Goal: Task Accomplishment & Management: Manage account settings

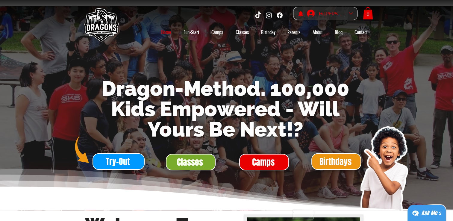
click at [343, 14] on div "Hi Yulong Liu" at bounding box center [332, 13] width 30 height 9
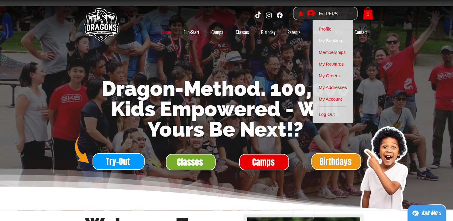
click at [343, 38] on span "My Bookings" at bounding box center [331, 41] width 26 height 12
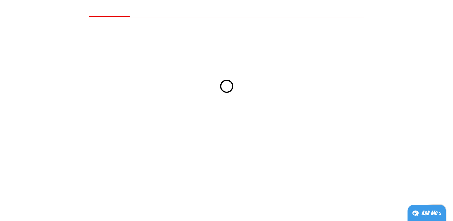
scroll to position [4, 0]
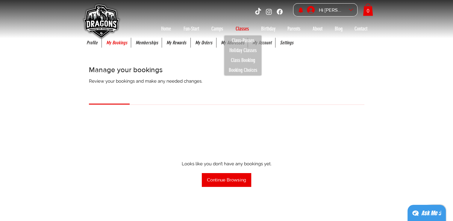
click at [246, 29] on p "Classes" at bounding box center [241, 29] width 19 height 10
click at [243, 62] on p "Class Booking" at bounding box center [243, 60] width 30 height 10
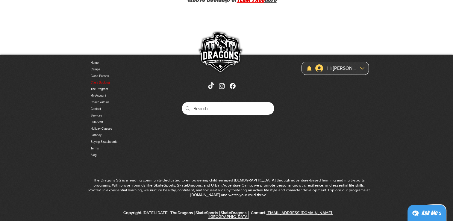
scroll to position [51, 0]
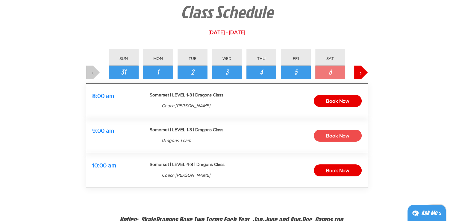
click at [346, 134] on span "Book Now" at bounding box center [337, 135] width 23 height 9
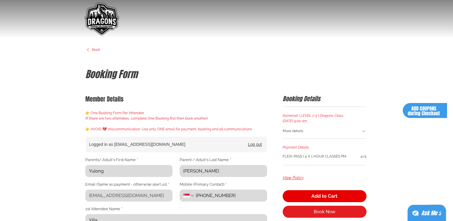
scroll to position [90, 0]
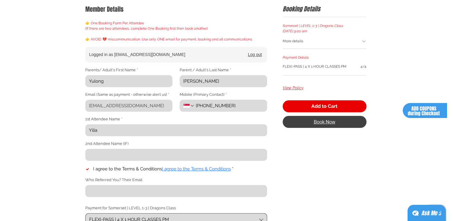
click at [318, 123] on span "Book Now" at bounding box center [325, 121] width 22 height 5
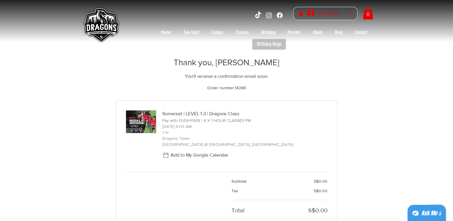
click at [336, 9] on div "Hi Yulong Liu" at bounding box center [332, 13] width 30 height 9
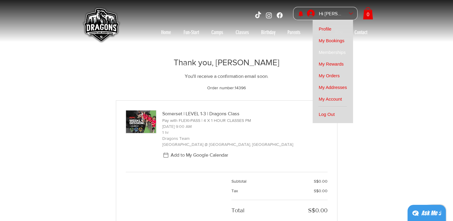
click at [335, 54] on span "Memberships" at bounding box center [331, 52] width 27 height 12
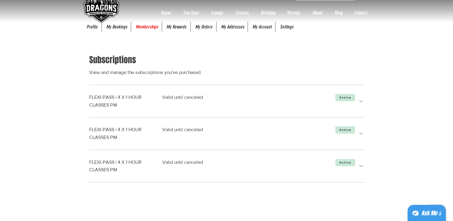
scroll to position [30, 0]
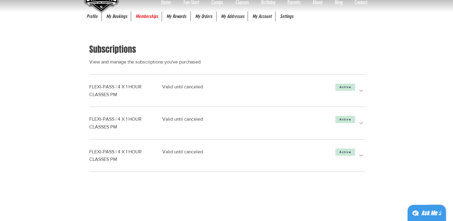
click at [360, 156] on icon "more details" at bounding box center [360, 155] width 7 height 7
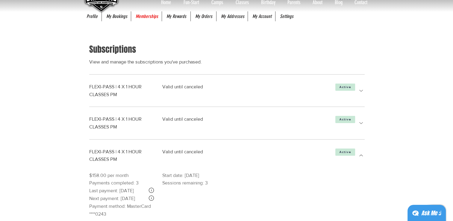
click at [361, 123] on icon "more details" at bounding box center [360, 122] width 7 height 7
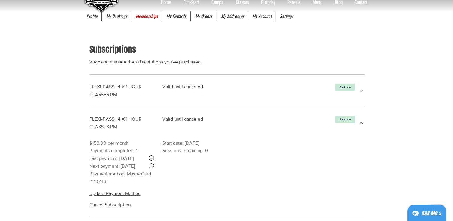
click at [360, 92] on icon "more details" at bounding box center [360, 90] width 7 height 7
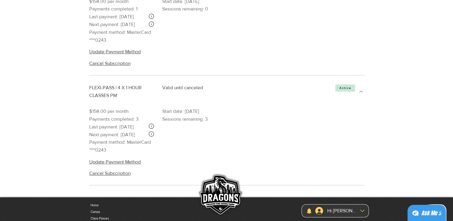
scroll to position [299, 0]
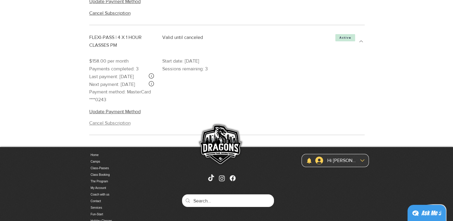
drag, startPoint x: 136, startPoint y: 145, endPoint x: 80, endPoint y: 145, distance: 56.3
click at [135, 126] on button "Cancel Subscription" at bounding box center [226, 123] width 275 height 7
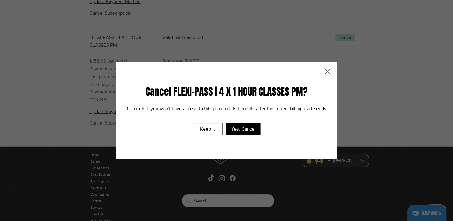
drag, startPoint x: 86, startPoint y: 147, endPoint x: 178, endPoint y: 154, distance: 92.1
click at [178, 154] on div "Cancel FLEXI-PASS | 4 X 1 HOUR CLASSES PM? If canceled, you won’t have access t…" at bounding box center [226, 110] width 453 height 221
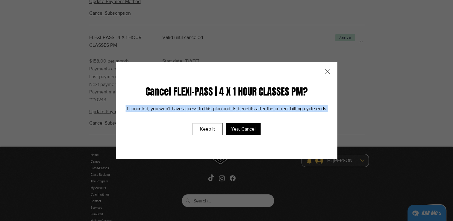
drag, startPoint x: 332, startPoint y: 108, endPoint x: 124, endPoint y: 109, distance: 207.1
click at [124, 109] on div "Cancel FLEXI-PASS | 4 X 1 HOUR CLASSES PM? If canceled, you won’t have access t…" at bounding box center [226, 110] width 221 height 97
click at [299, 104] on div "Cancel FLEXI-PASS | 4 X 1 HOUR CLASSES PM? If canceled, you won’t have access t…" at bounding box center [226, 110] width 221 height 97
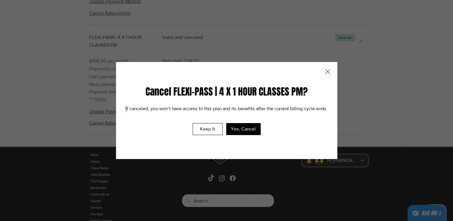
drag, startPoint x: 128, startPoint y: 108, endPoint x: 330, endPoint y: 96, distance: 202.3
click at [330, 96] on div "Cancel FLEXI-PASS | 4 X 1 HOUR CLASSES PM? If canceled, you won’t have access t…" at bounding box center [226, 110] width 221 height 97
drag, startPoint x: 330, startPoint y: 96, endPoint x: 303, endPoint y: 119, distance: 35.2
click at [303, 119] on div "Cancel FLEXI-PASS | 4 X 1 HOUR CLASSES PM? If canceled, you won’t have access t…" at bounding box center [226, 110] width 221 height 97
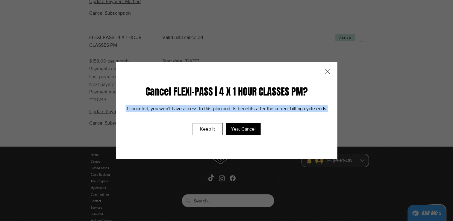
drag, startPoint x: 127, startPoint y: 108, endPoint x: 335, endPoint y: 106, distance: 208.3
click at [335, 106] on div "Cancel FLEXI-PASS | 4 X 1 HOUR CLASSES PM? If canceled, you won’t have access t…" at bounding box center [226, 110] width 221 height 97
click at [329, 71] on icon "Close" at bounding box center [327, 71] width 7 height 7
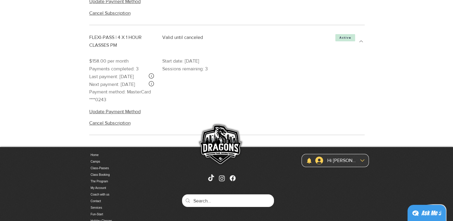
click at [165, 127] on div "Update Payment Method Cancel Subscription" at bounding box center [226, 115] width 275 height 23
drag, startPoint x: 159, startPoint y: 142, endPoint x: 74, endPoint y: 150, distance: 84.8
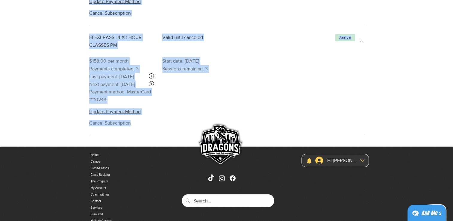
drag, startPoint x: 77, startPoint y: 150, endPoint x: 145, endPoint y: 148, distance: 67.3
drag, startPoint x: 145, startPoint y: 148, endPoint x: 208, endPoint y: 139, distance: 64.4
click at [208, 127] on div "Update Payment Method Cancel Subscription" at bounding box center [226, 115] width 275 height 23
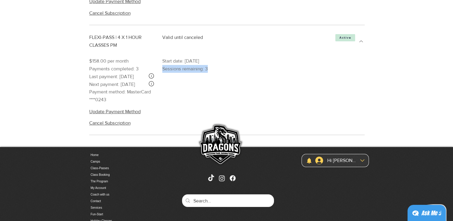
drag, startPoint x: 223, startPoint y: 84, endPoint x: 162, endPoint y: 85, distance: 61.3
click at [162, 85] on div "$158.00 per month Payments completed: 3 Last payment: 25 Aug 2025 Next payment:…" at bounding box center [226, 80] width 275 height 46
click at [140, 126] on button "Cancel Subscription" at bounding box center [226, 123] width 275 height 7
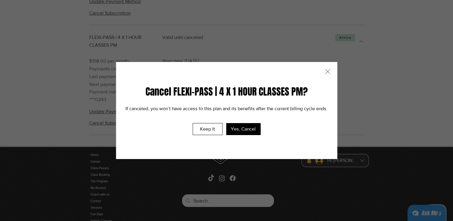
click at [328, 74] on icon "Close" at bounding box center [327, 71] width 7 height 7
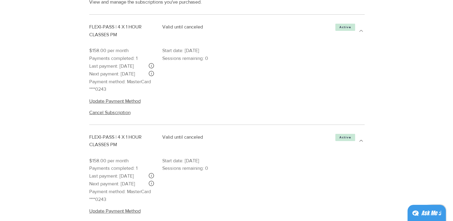
scroll to position [0, 0]
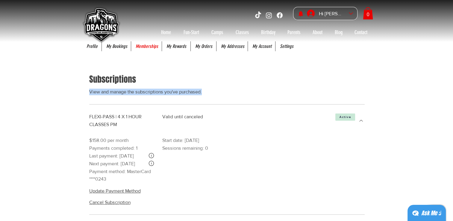
drag, startPoint x: 218, startPoint y: 95, endPoint x: 86, endPoint y: 88, distance: 131.8
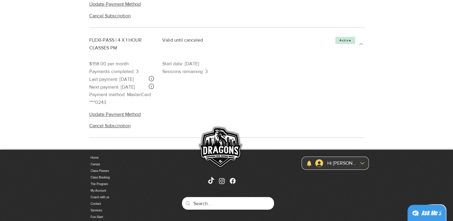
scroll to position [299, 0]
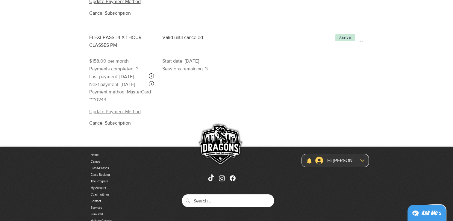
click at [127, 115] on span "Update Payment Method" at bounding box center [114, 111] width 51 height 7
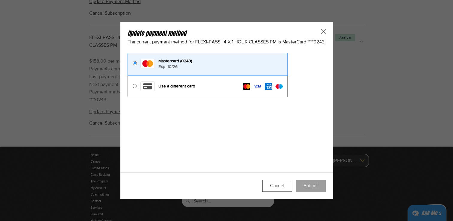
click at [327, 32] on icon "Update payment method" at bounding box center [323, 31] width 7 height 7
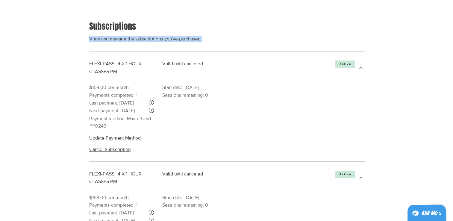
scroll to position [0, 0]
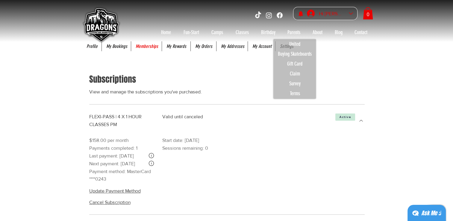
click at [326, 13] on div "Hi Yulong Liu" at bounding box center [332, 13] width 30 height 9
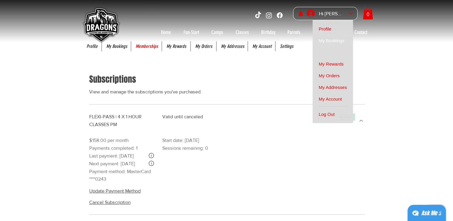
click at [330, 38] on span "My Bookings" at bounding box center [331, 41] width 26 height 12
